Goal: Information Seeking & Learning: Find specific fact

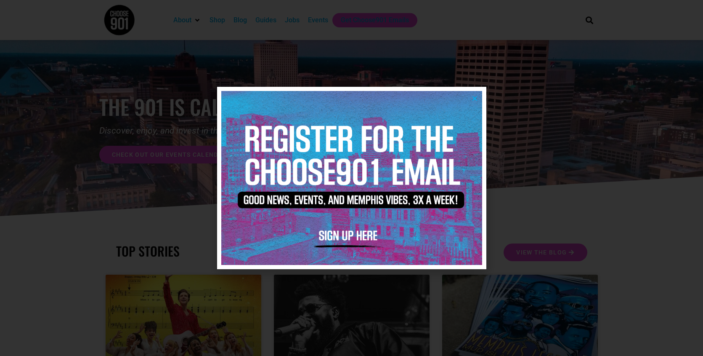
click at [474, 99] on icon "Close" at bounding box center [475, 98] width 6 height 6
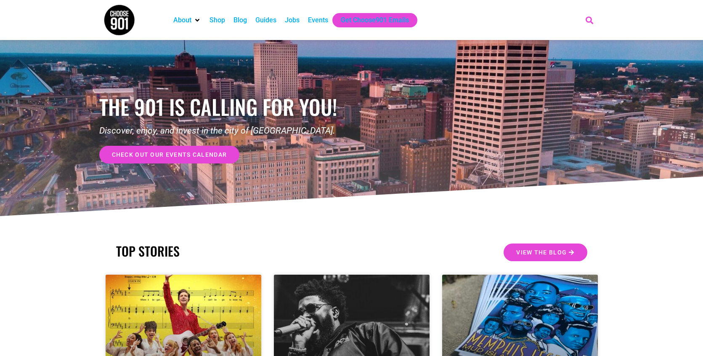
click at [590, 18] on icon "Search" at bounding box center [589, 20] width 14 height 14
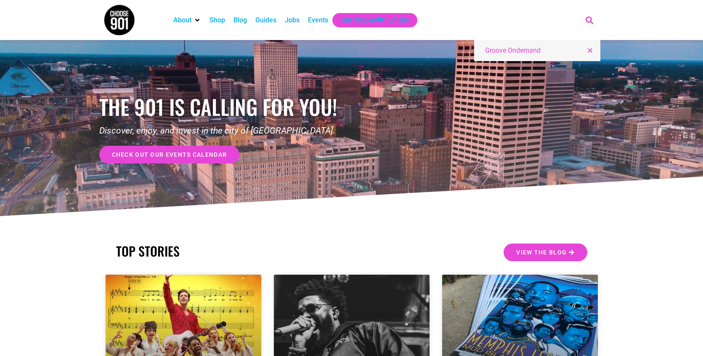
type input "Groove Ondemand"
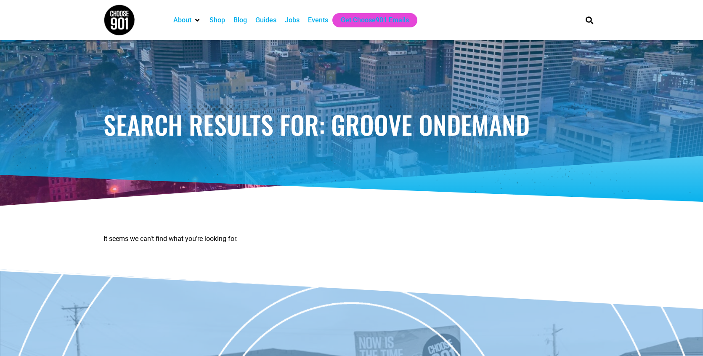
click at [236, 19] on div "Blog" at bounding box center [240, 20] width 13 height 10
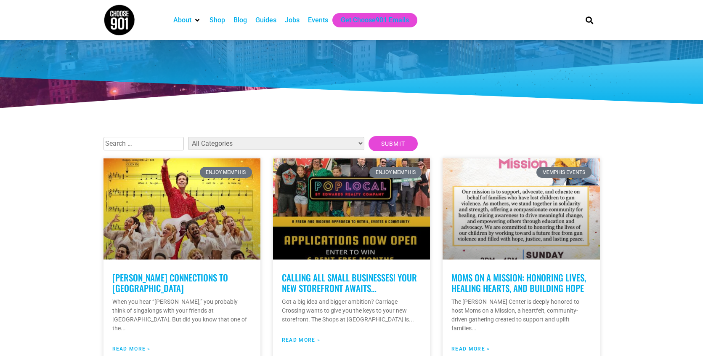
scroll to position [103, 0]
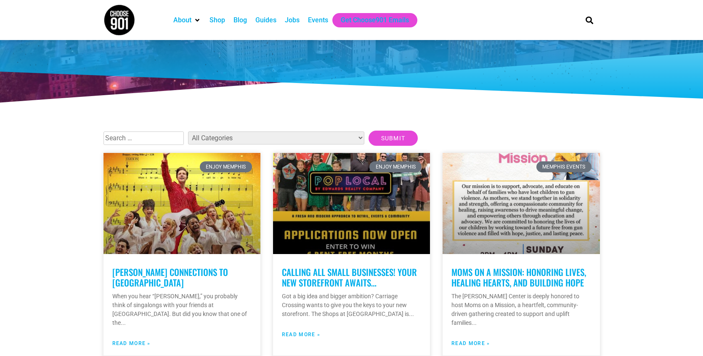
click at [146, 139] on input "text" at bounding box center [143, 137] width 80 height 13
click at [369, 130] on input "Submit" at bounding box center [394, 137] width 50 height 15
click at [146, 140] on input "choose 901" at bounding box center [143, 137] width 80 height 13
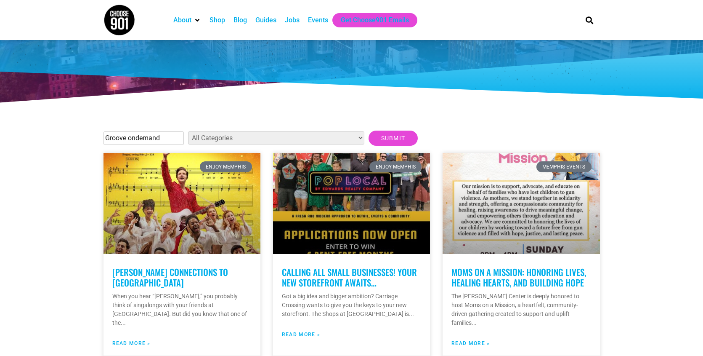
type input "Groove ondemand"
click at [369, 130] on input "Submit" at bounding box center [394, 137] width 50 height 15
